Goal: Information Seeking & Learning: Learn about a topic

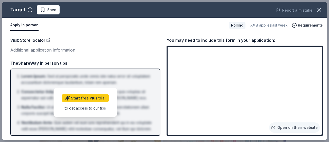
scroll to position [160, 0]
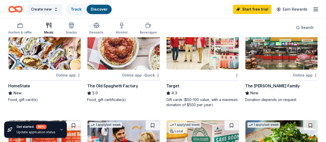
scroll to position [345, 0]
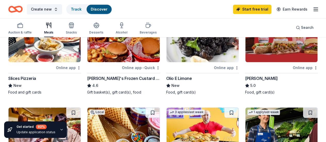
scroll to position [165, 0]
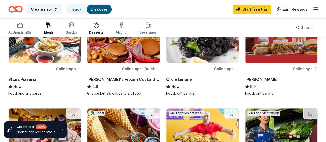
click at [98, 27] on icon "button" at bounding box center [96, 25] width 6 height 6
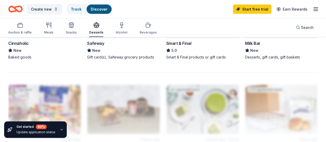
scroll to position [515, 0]
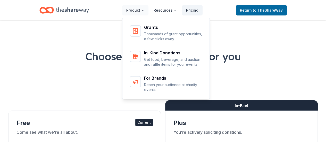
click at [140, 11] on button "Product" at bounding box center [135, 10] width 26 height 10
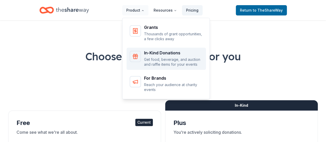
click at [165, 58] on p "Get food, beverage, and auction and raffle items for your events" at bounding box center [173, 62] width 59 height 10
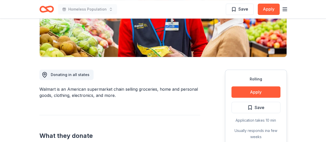
scroll to position [26, 0]
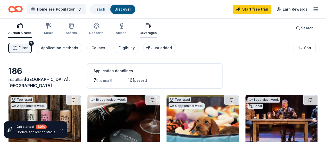
click at [148, 27] on icon "button" at bounding box center [148, 26] width 6 height 6
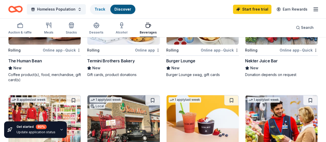
scroll to position [104, 0]
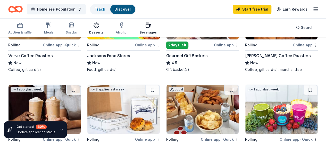
click at [99, 27] on icon "button" at bounding box center [96, 25] width 6 height 6
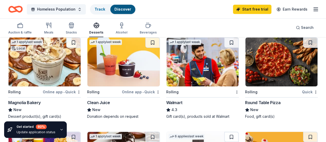
scroll to position [335, 0]
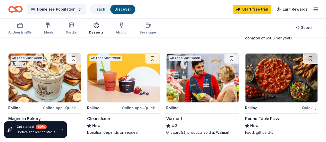
click at [73, 26] on icon "button" at bounding box center [71, 26] width 5 height 4
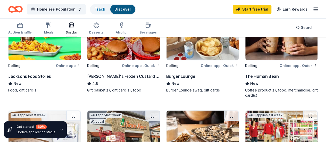
scroll to position [180, 0]
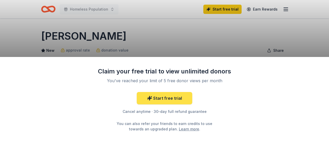
click at [170, 100] on link "Start free trial" at bounding box center [165, 98] width 56 height 12
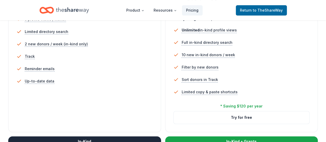
scroll to position [206, 0]
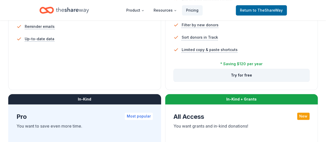
click at [173, 81] on button "Try for free" at bounding box center [241, 75] width 136 height 12
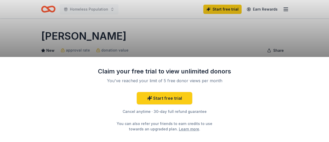
click at [179, 130] on link "Learn more" at bounding box center [189, 128] width 20 height 5
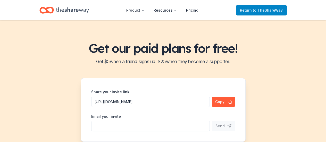
click at [274, 11] on span "to TheShareWay" at bounding box center [267, 10] width 30 height 4
